Goal: Task Accomplishment & Management: Use online tool/utility

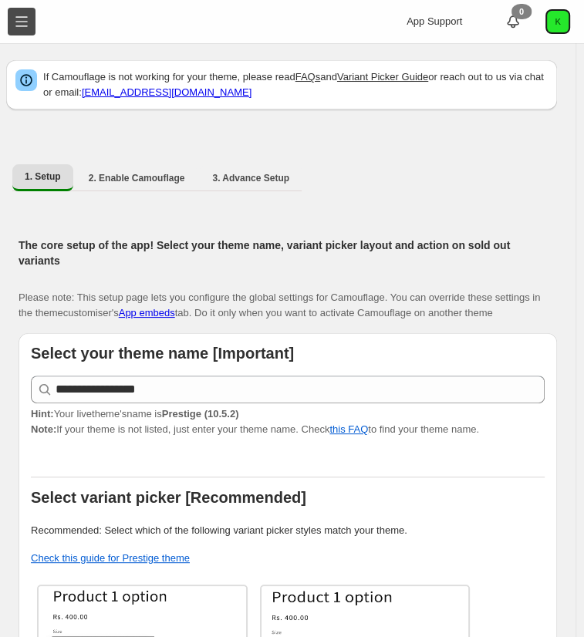
click at [22, 22] on button "Toggle menu" at bounding box center [22, 22] width 28 height 28
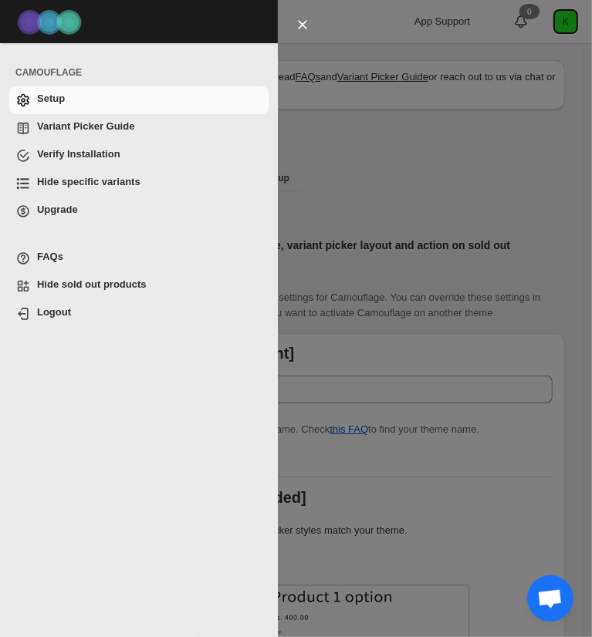
click at [69, 186] on span "Hide specific variants" at bounding box center [88, 182] width 103 height 12
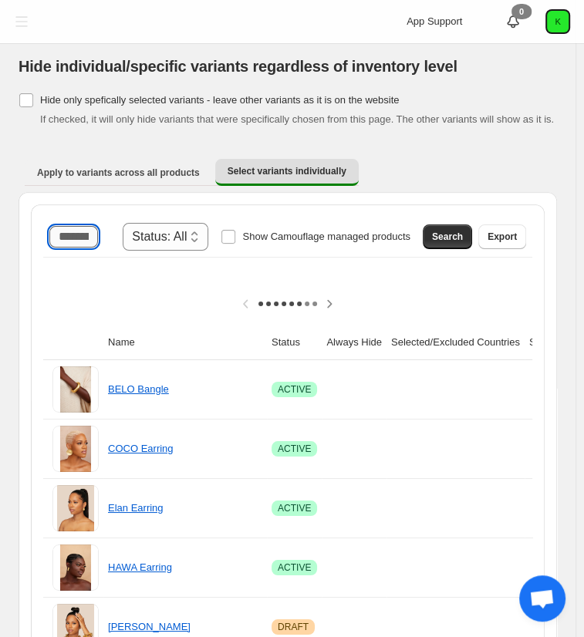
click at [80, 238] on input "Search product name" at bounding box center [73, 237] width 49 height 22
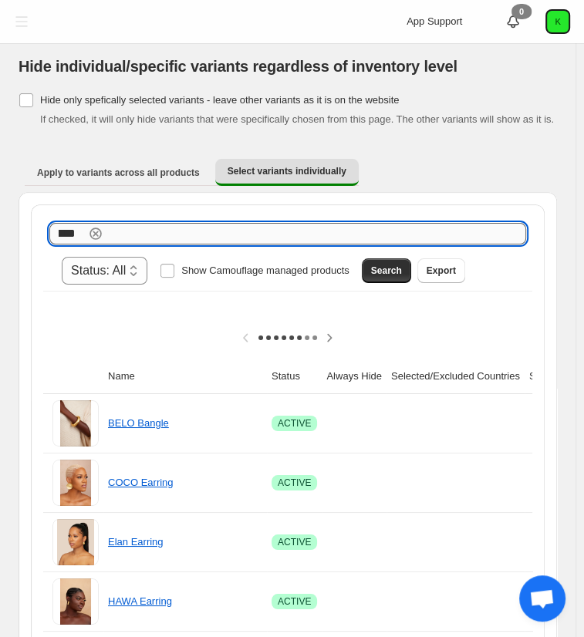
scroll to position [0, 8]
type input "****"
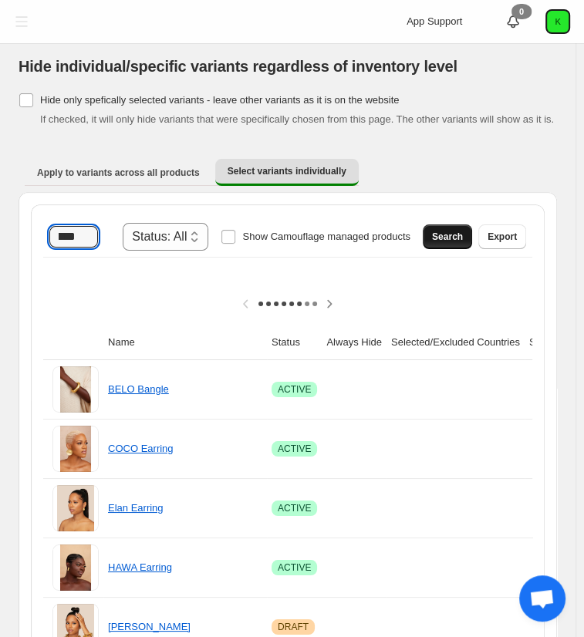
click at [463, 232] on span "Search" at bounding box center [447, 237] width 31 height 12
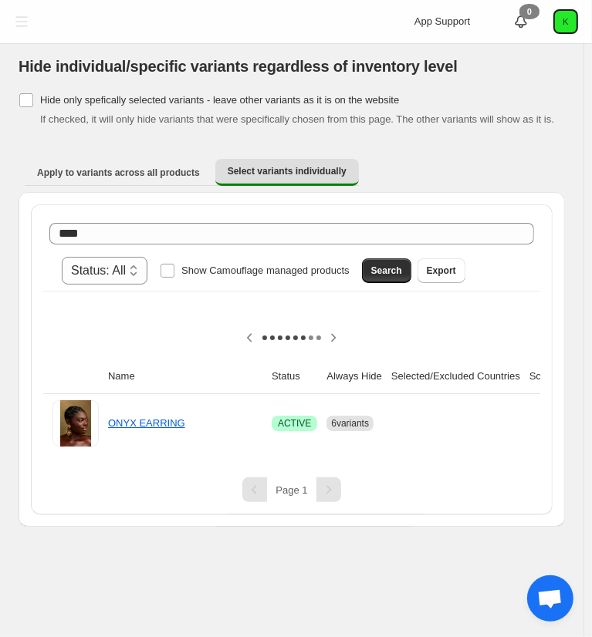
scroll to position [0, 211]
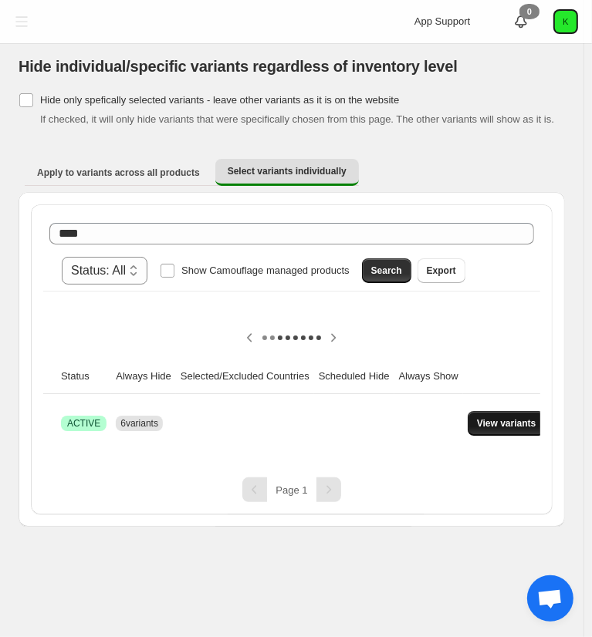
click at [482, 417] on span "View variants" at bounding box center [506, 423] width 59 height 12
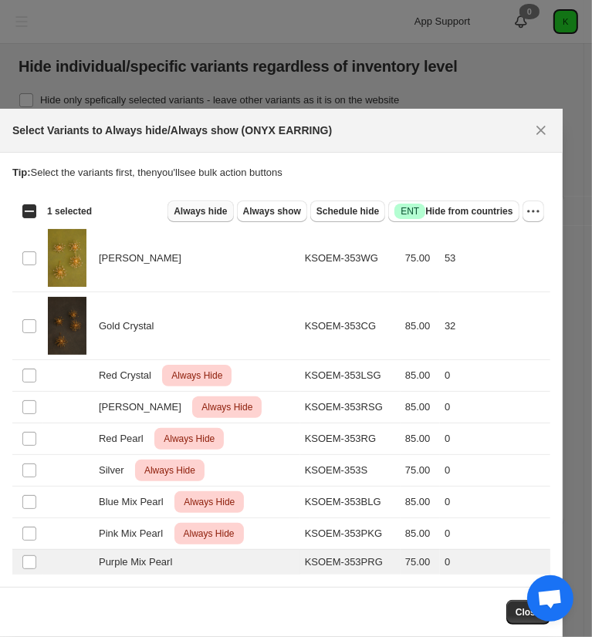
click at [227, 213] on span "Always hide" at bounding box center [200, 211] width 53 height 12
